Goal: Information Seeking & Learning: Compare options

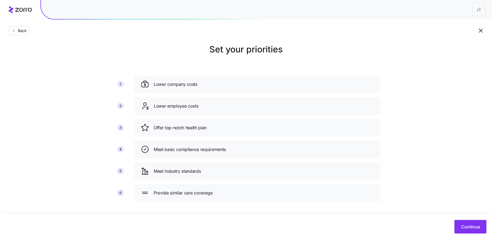
scroll to position [6, 0]
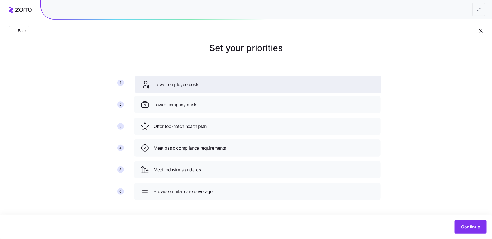
drag, startPoint x: 212, startPoint y: 104, endPoint x: 213, endPoint y: 84, distance: 20.1
click at [213, 84] on div "Lower employee costs" at bounding box center [259, 84] width 234 height 9
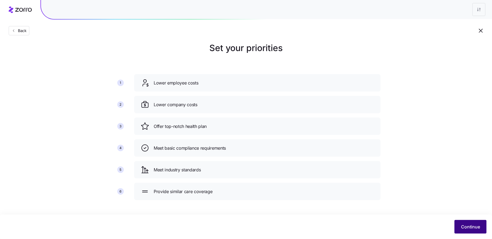
click at [464, 225] on span "Continue" at bounding box center [471, 227] width 19 height 7
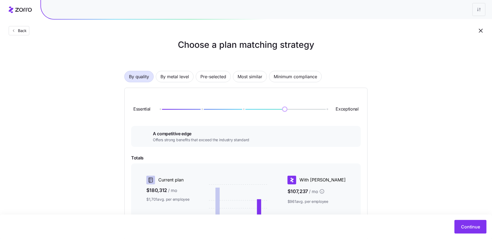
scroll to position [8, 0]
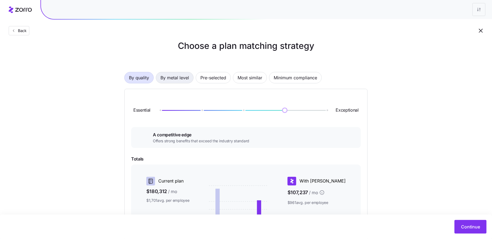
click at [177, 79] on span "By metal level" at bounding box center [175, 77] width 29 height 11
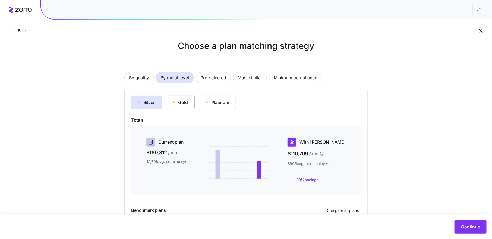
click at [185, 102] on div "Gold" at bounding box center [180, 102] width 15 height 7
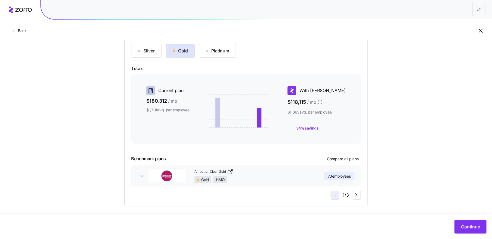
scroll to position [62, 0]
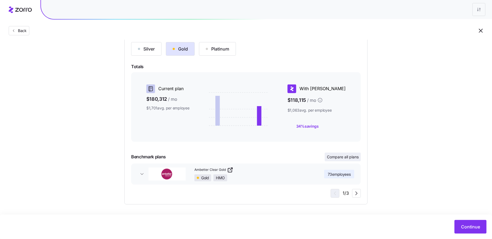
click at [345, 157] on span "Compare all plans" at bounding box center [343, 156] width 32 height 5
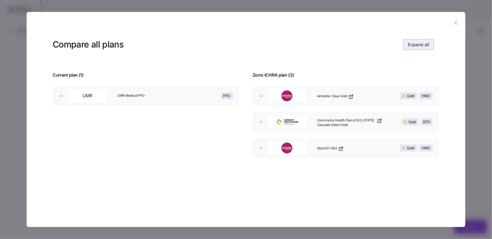
click at [419, 45] on span "Expand all" at bounding box center [418, 44] width 21 height 7
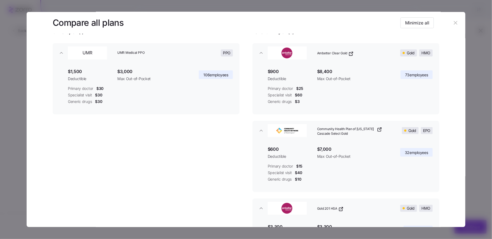
scroll to position [45, 0]
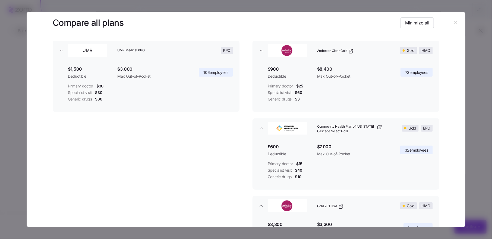
click at [453, 21] on icon "button" at bounding box center [456, 23] width 6 height 6
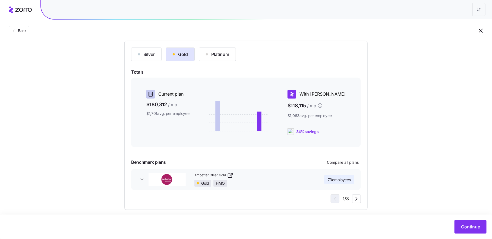
scroll to position [62, 0]
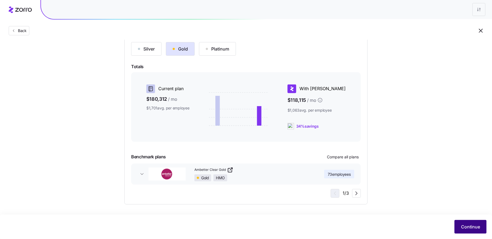
click at [470, 227] on span "Continue" at bounding box center [471, 227] width 19 height 7
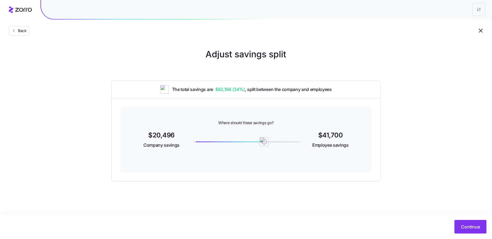
drag, startPoint x: 300, startPoint y: 141, endPoint x: 264, endPoint y: 140, distance: 35.3
click at [264, 140] on img at bounding box center [264, 141] width 9 height 9
click at [466, 227] on span "Continue" at bounding box center [471, 227] width 19 height 7
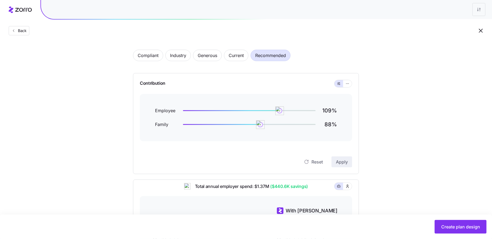
scroll to position [18, 0]
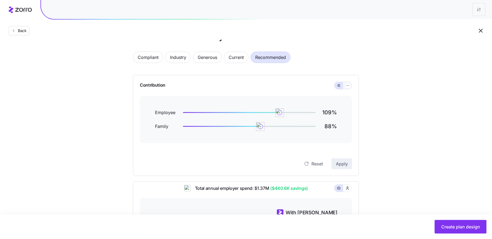
click at [350, 86] on button "button" at bounding box center [348, 85] width 9 height 7
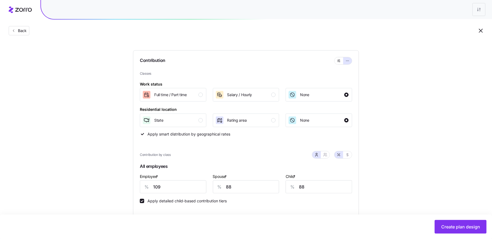
scroll to position [47, 0]
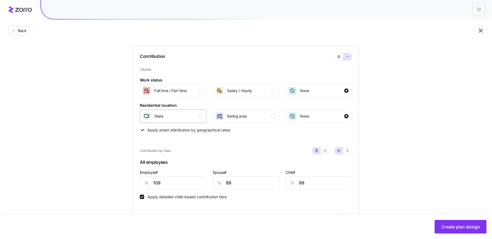
click at [202, 115] on div "button" at bounding box center [201, 116] width 4 height 4
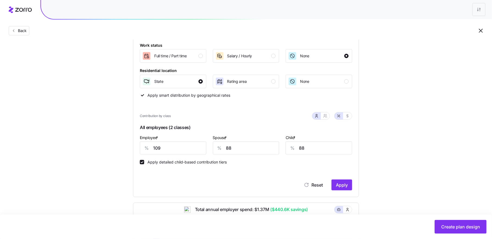
scroll to position [84, 0]
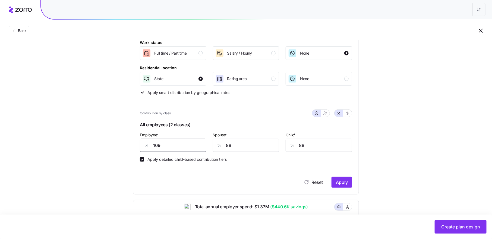
drag, startPoint x: 161, startPoint y: 148, endPoint x: 152, endPoint y: 146, distance: 9.6
click at [152, 146] on div "% 109" at bounding box center [173, 145] width 67 height 13
type input "90"
type input "70"
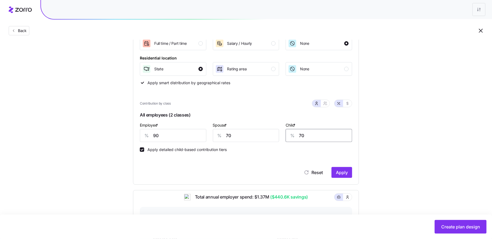
scroll to position [95, 0]
type input "70"
click at [348, 174] on span "Apply" at bounding box center [342, 172] width 12 height 7
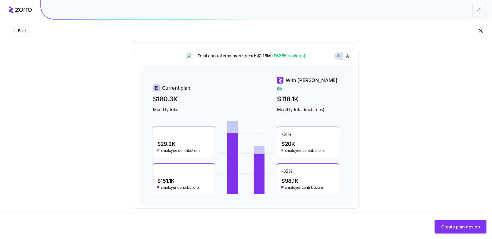
scroll to position [239, 0]
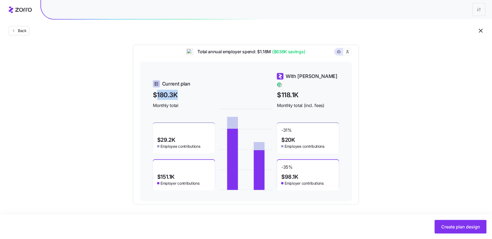
drag, startPoint x: 156, startPoint y: 91, endPoint x: 180, endPoint y: 91, distance: 23.9
click at [180, 91] on span "$180.3K" at bounding box center [184, 95] width 62 height 10
drag, startPoint x: 281, startPoint y: 91, endPoint x: 307, endPoint y: 92, distance: 25.8
click at [307, 92] on span "$118.1K" at bounding box center [308, 95] width 62 height 10
click at [299, 90] on span "$118.1K" at bounding box center [308, 95] width 62 height 10
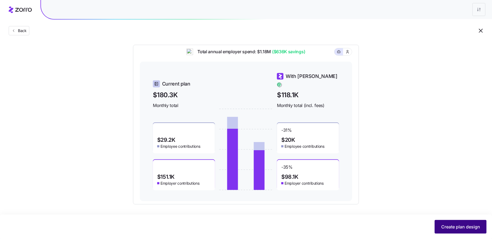
click at [451, 226] on span "Create plan design" at bounding box center [461, 227] width 39 height 7
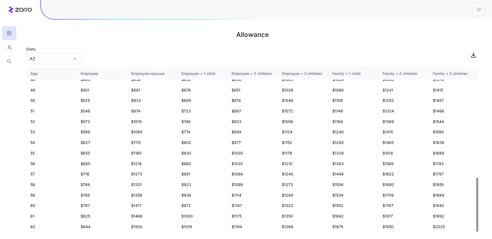
scroll to position [336, 0]
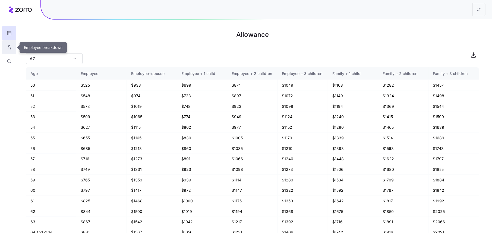
click at [9, 47] on icon "button" at bounding box center [9, 46] width 2 height 2
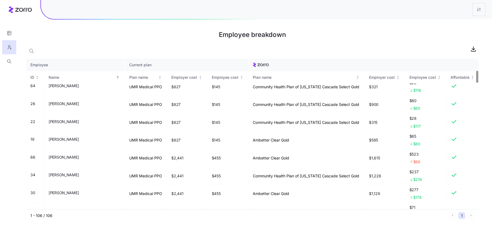
scroll to position [148, 0]
click at [9, 60] on icon "button" at bounding box center [9, 61] width 5 height 5
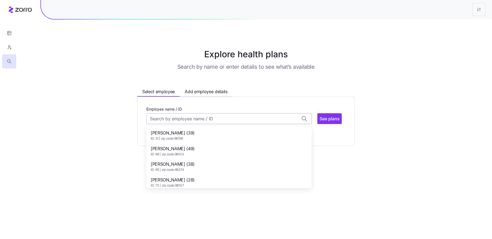
click at [191, 117] on input "Employee name / ID" at bounding box center [229, 118] width 166 height 11
click at [188, 162] on span "[PERSON_NAME] (38)" at bounding box center [173, 164] width 44 height 7
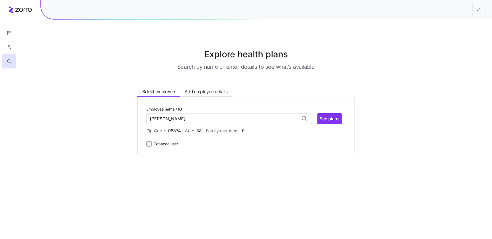
click at [342, 119] on div "Employee name / ID [PERSON_NAME] No matches found for name or ID See plans" at bounding box center [245, 115] width 199 height 18
type input "[PERSON_NAME] (ID: 95)"
click at [334, 118] on span "See plans" at bounding box center [330, 119] width 20 height 7
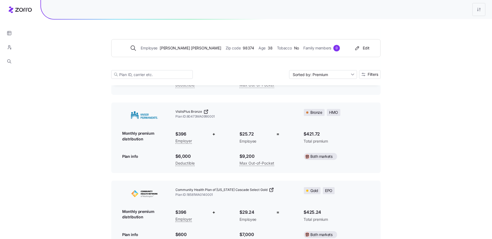
scroll to position [721, 0]
click at [370, 78] on button "Filters" at bounding box center [370, 74] width 21 height 9
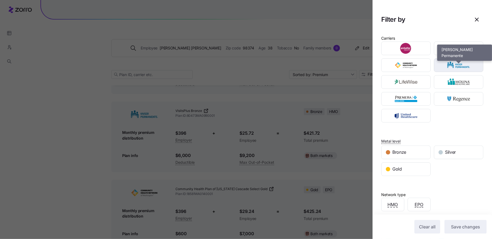
click at [460, 64] on img "button" at bounding box center [459, 65] width 40 height 11
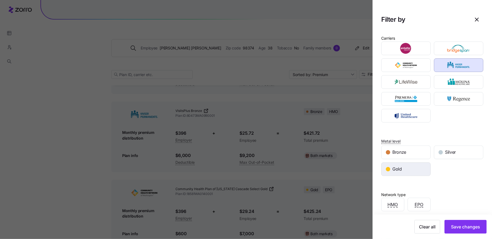
click at [412, 170] on div "Gold" at bounding box center [406, 169] width 49 height 13
click at [463, 226] on span "Save changes" at bounding box center [465, 227] width 29 height 7
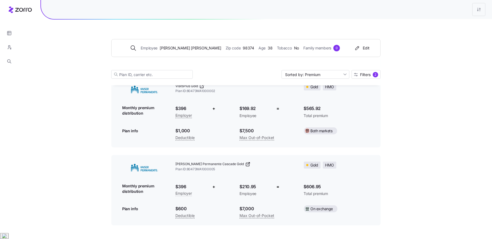
scroll to position [36, 0]
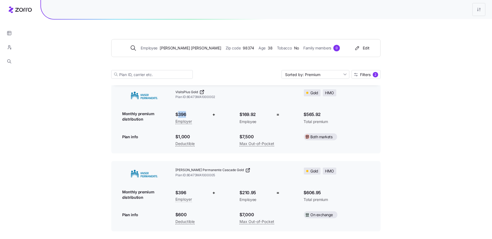
drag, startPoint x: 178, startPoint y: 115, endPoint x: 191, endPoint y: 115, distance: 13.0
click at [191, 115] on span "$396" at bounding box center [190, 114] width 29 height 7
drag, startPoint x: 243, startPoint y: 113, endPoint x: 261, endPoint y: 114, distance: 18.2
click at [261, 114] on span "$169.92" at bounding box center [254, 114] width 29 height 7
click at [263, 174] on span "Plan ID: 80473WA1000005" at bounding box center [236, 175] width 120 height 5
